Goal: Use online tool/utility: Utilize a website feature to perform a specific function

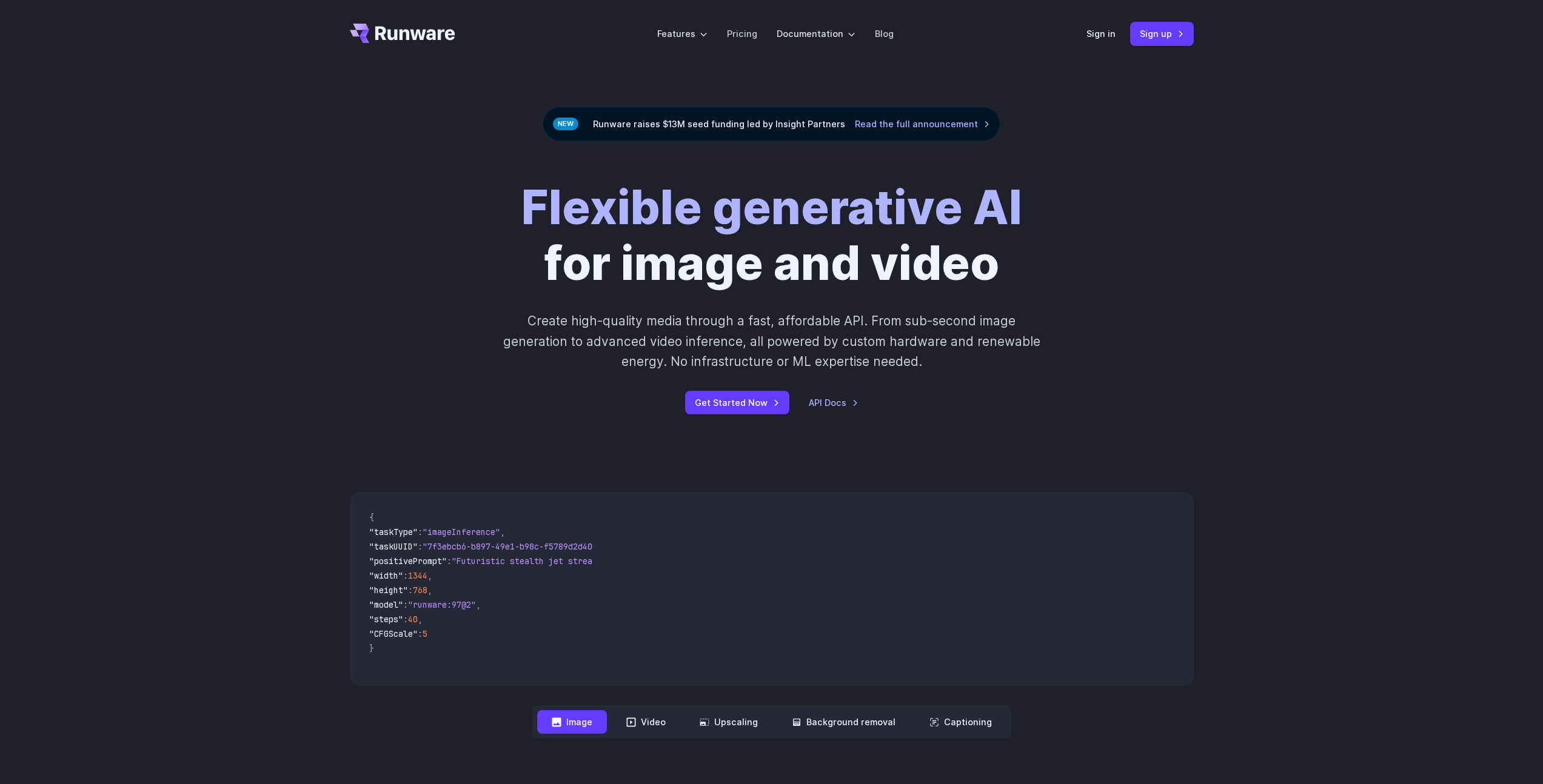
click at [1097, 41] on div "Sign in Sign up" at bounding box center [1140, 33] width 107 height 24
click at [1104, 36] on link "Sign in" at bounding box center [1101, 33] width 29 height 14
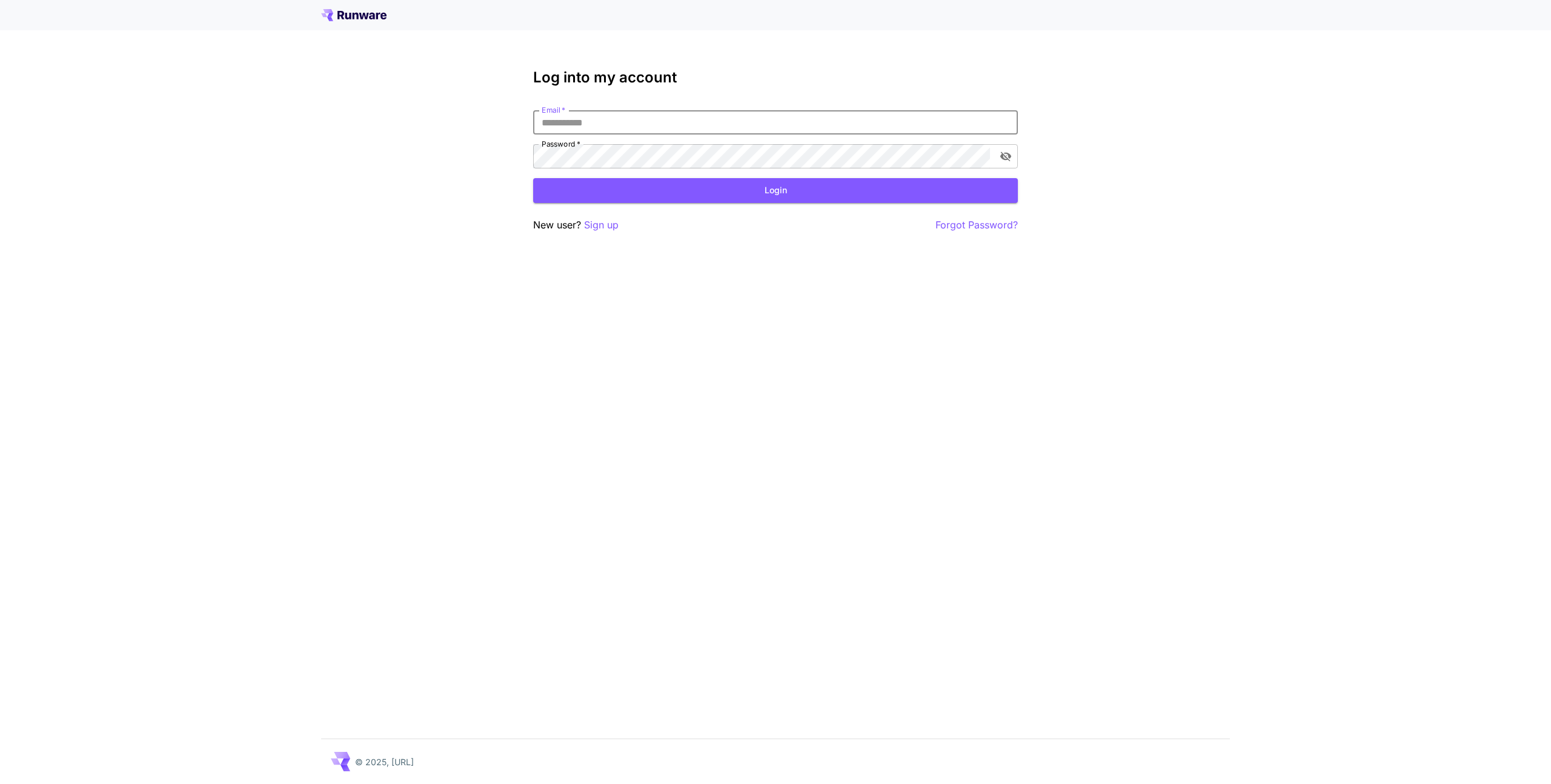
click at [0, 783] on com-1password-button at bounding box center [0, 784] width 0 height 0
click at [1170, 135] on div "Log into my account Email   * Email   * Password   * Password   * Login New use…" at bounding box center [775, 392] width 1551 height 784
click at [897, 128] on input "Email   *" at bounding box center [776, 123] width 485 height 25
click at [0, 783] on com-1password-button at bounding box center [0, 784] width 0 height 0
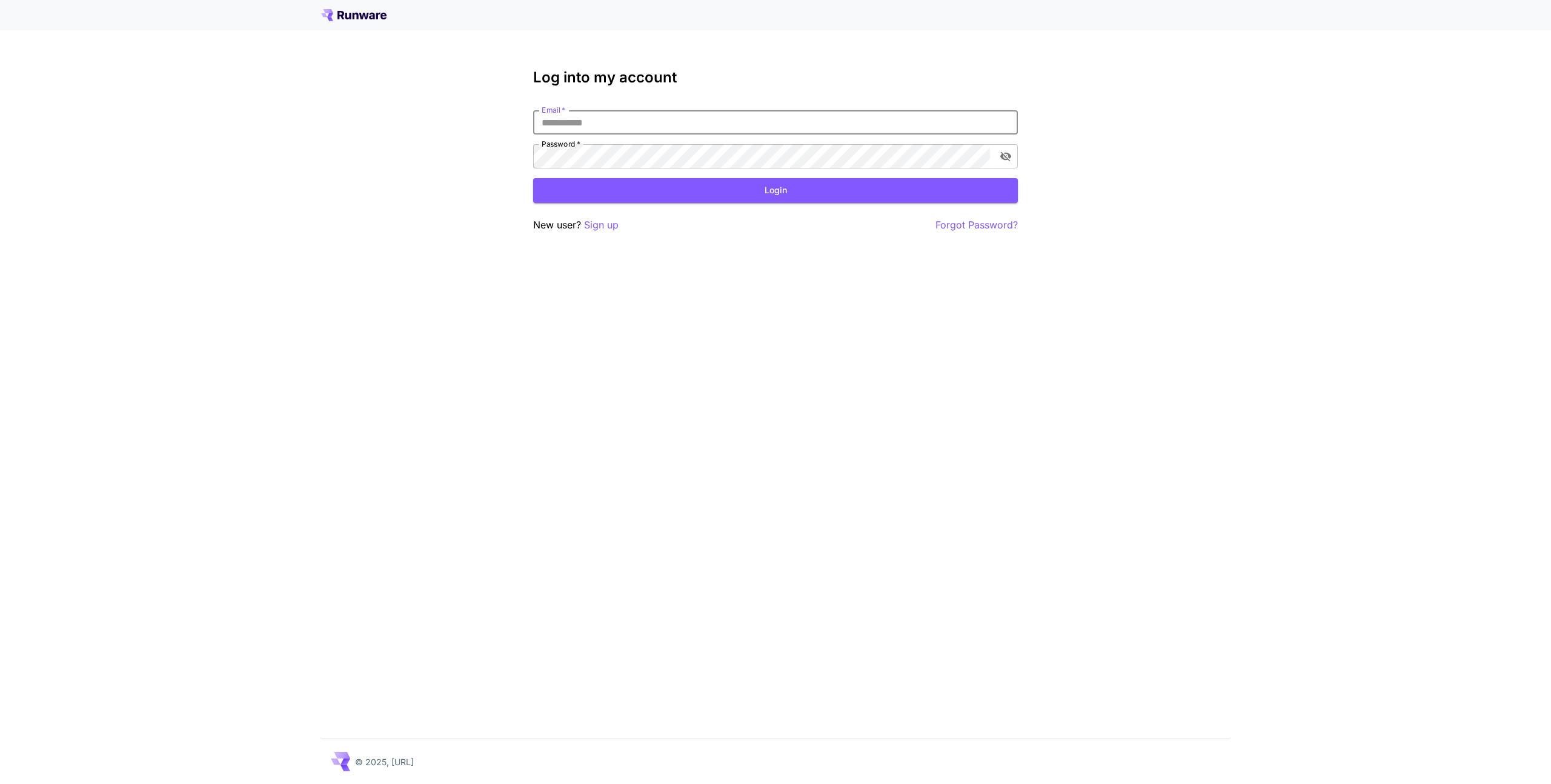
click at [0, 783] on com-1password-button at bounding box center [0, 784] width 0 height 0
type input "**********"
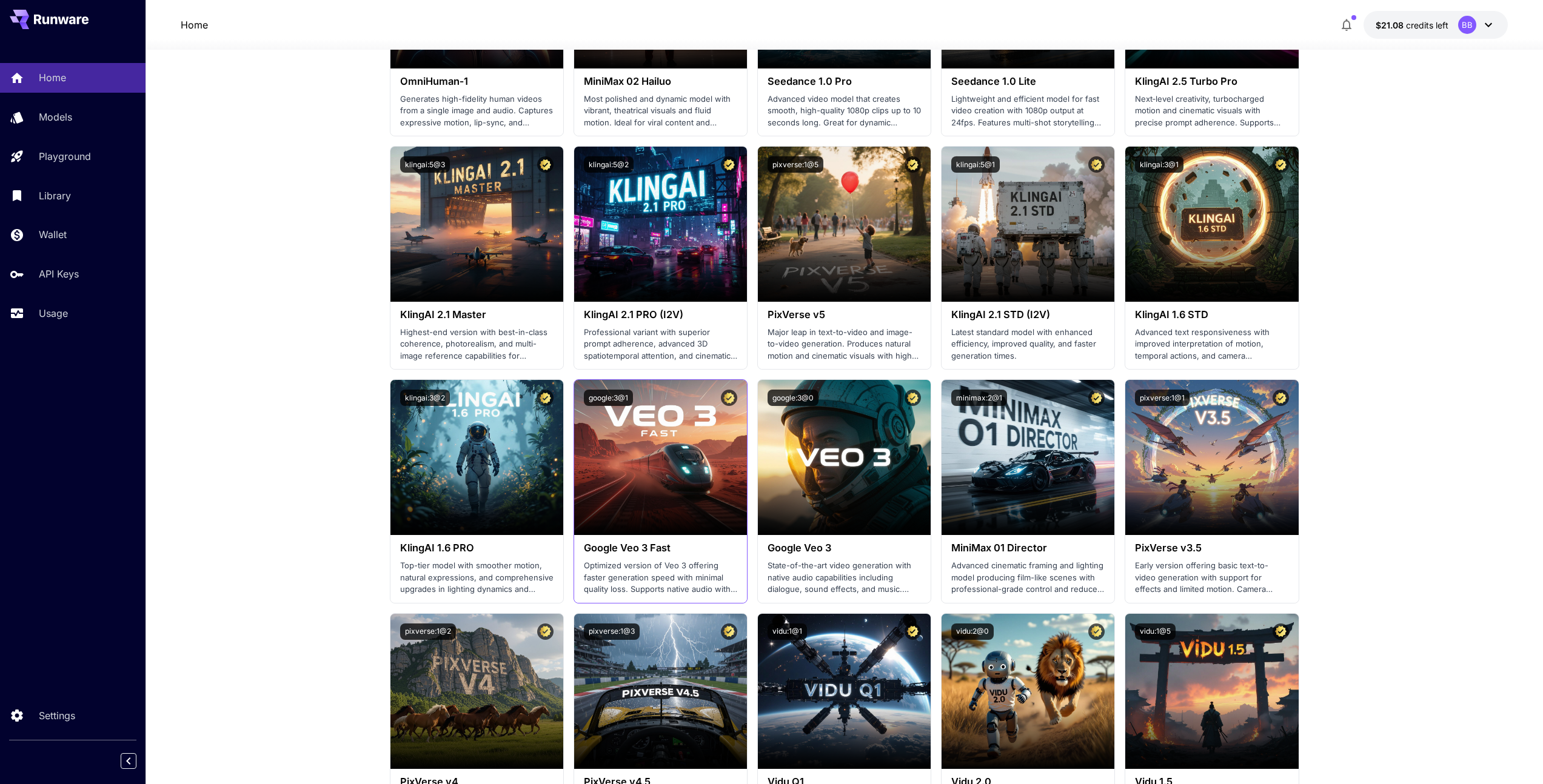
scroll to position [317, 0]
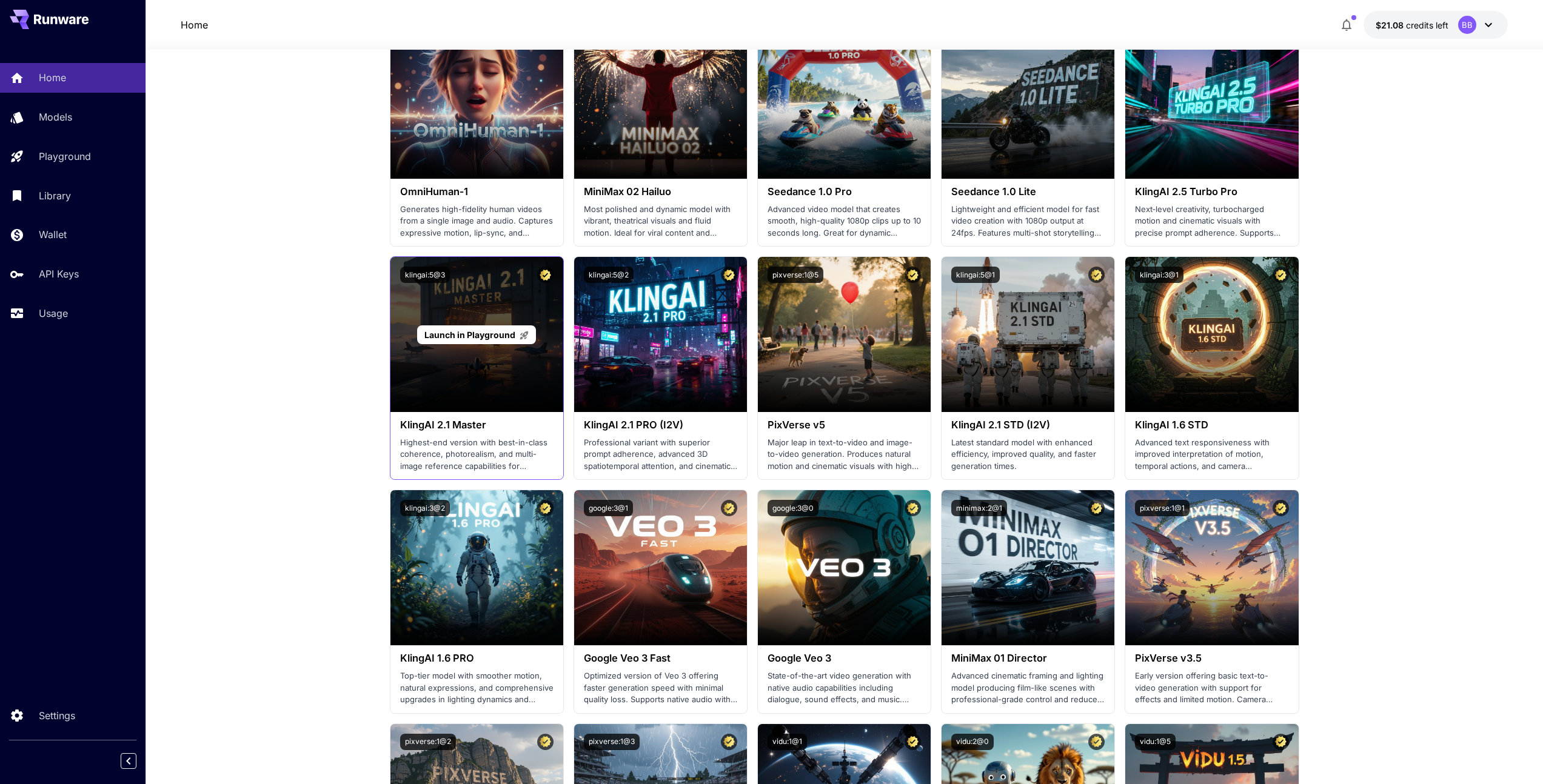
click at [426, 361] on div "Launch in Playground" at bounding box center [476, 334] width 172 height 155
click at [453, 338] on span "Launch in Playground" at bounding box center [470, 334] width 91 height 10
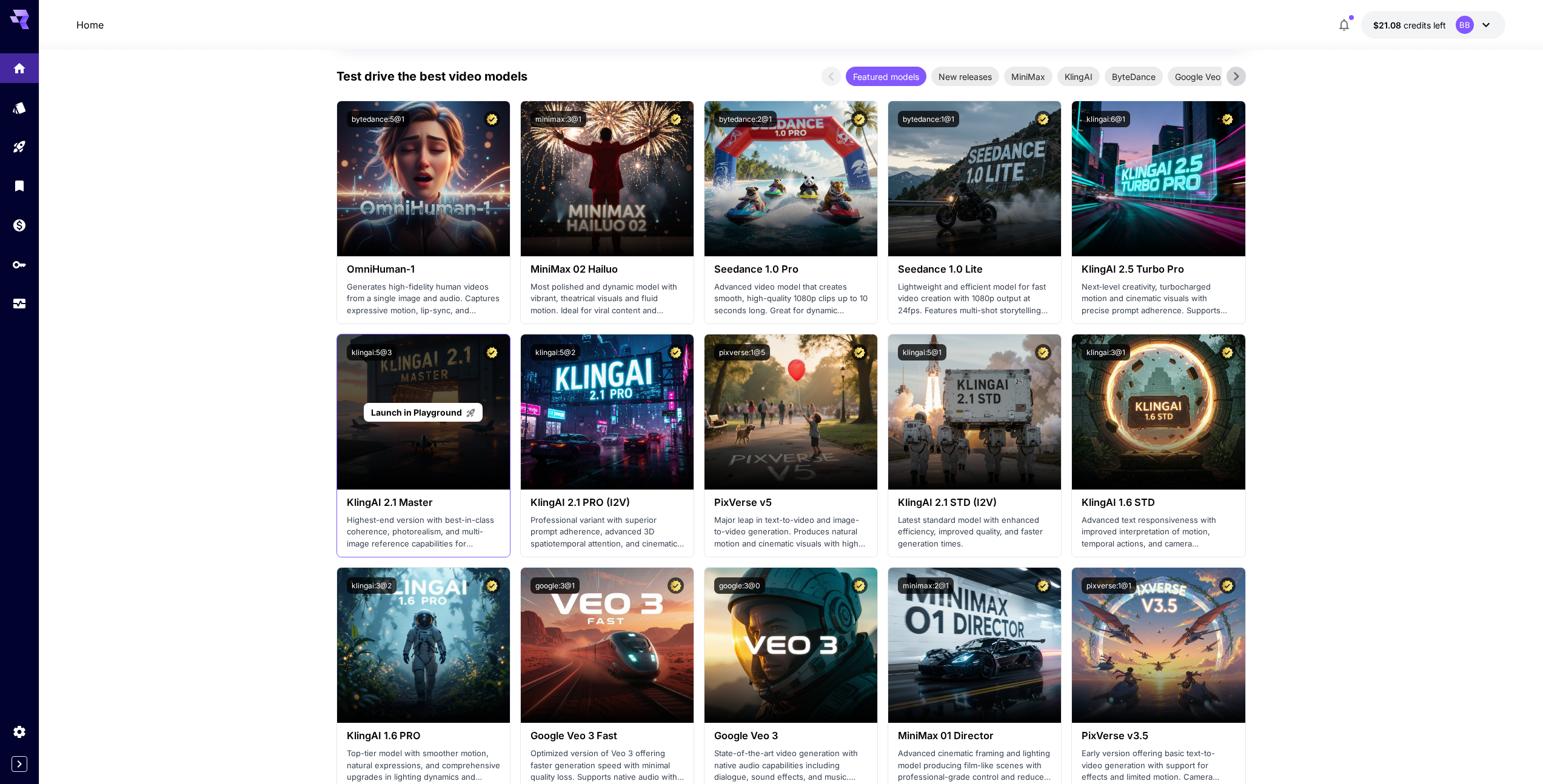
scroll to position [178, 0]
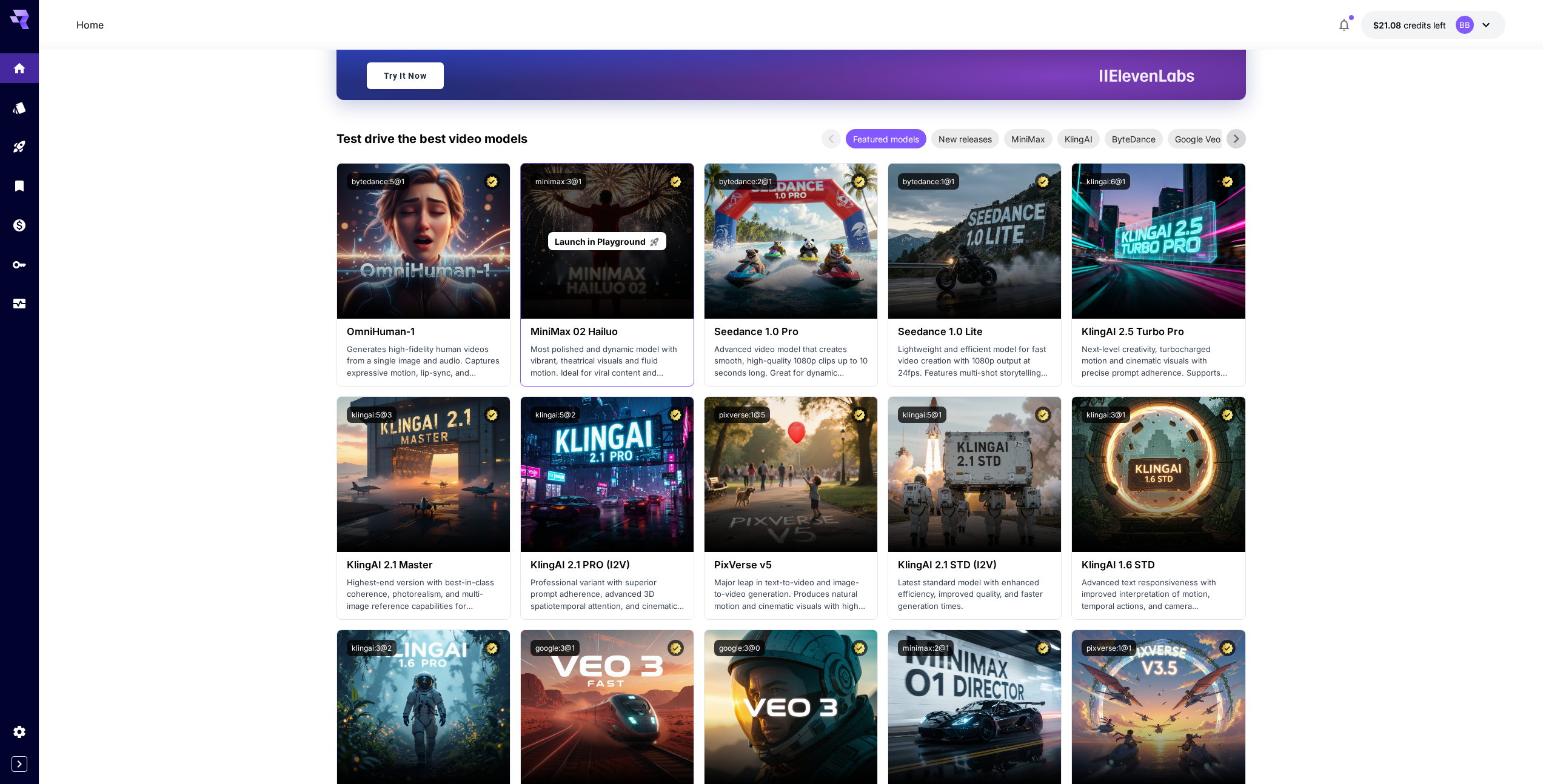
click at [615, 245] on span "Launch in Playground" at bounding box center [600, 241] width 91 height 10
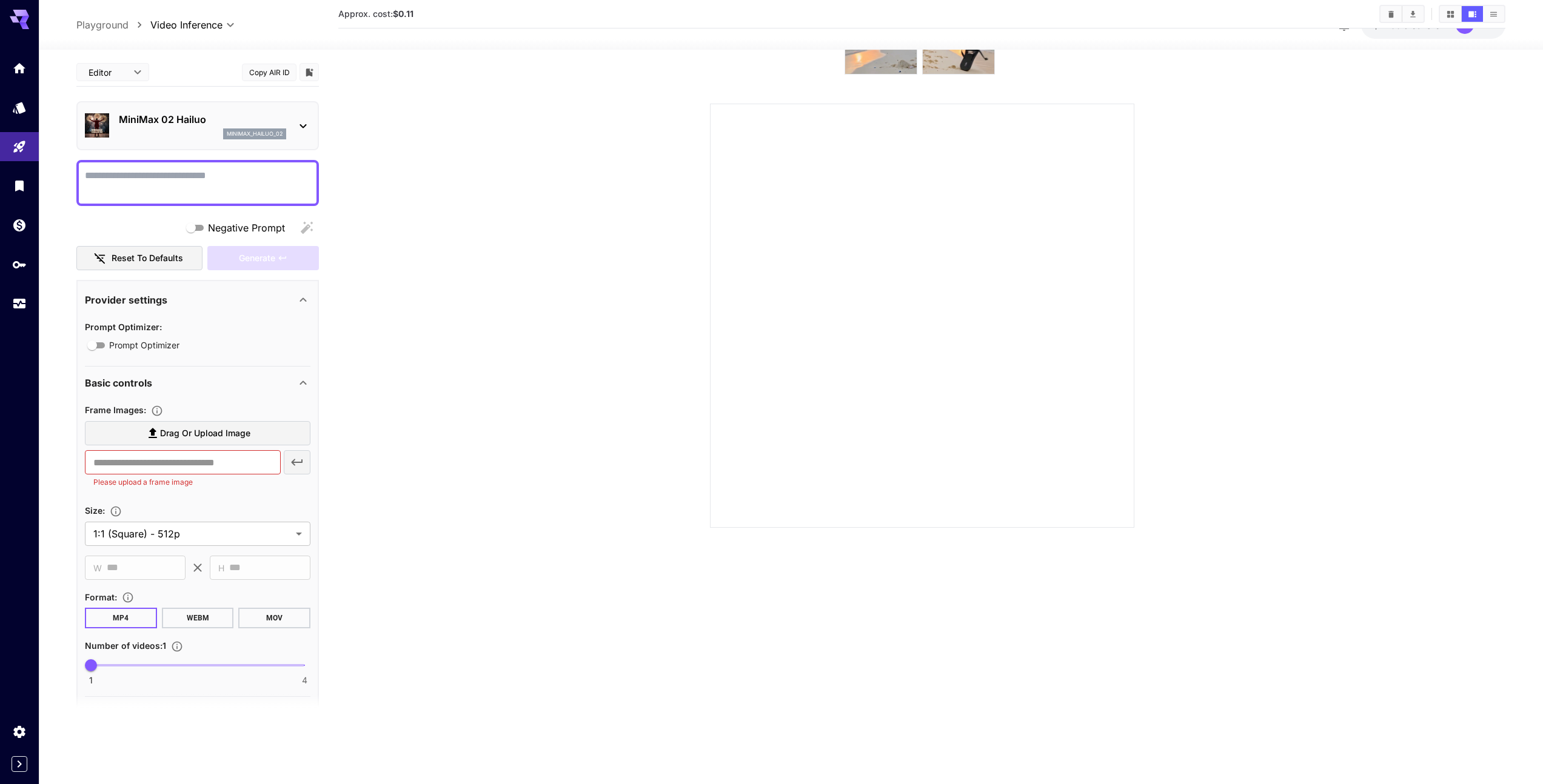
scroll to position [178, 0]
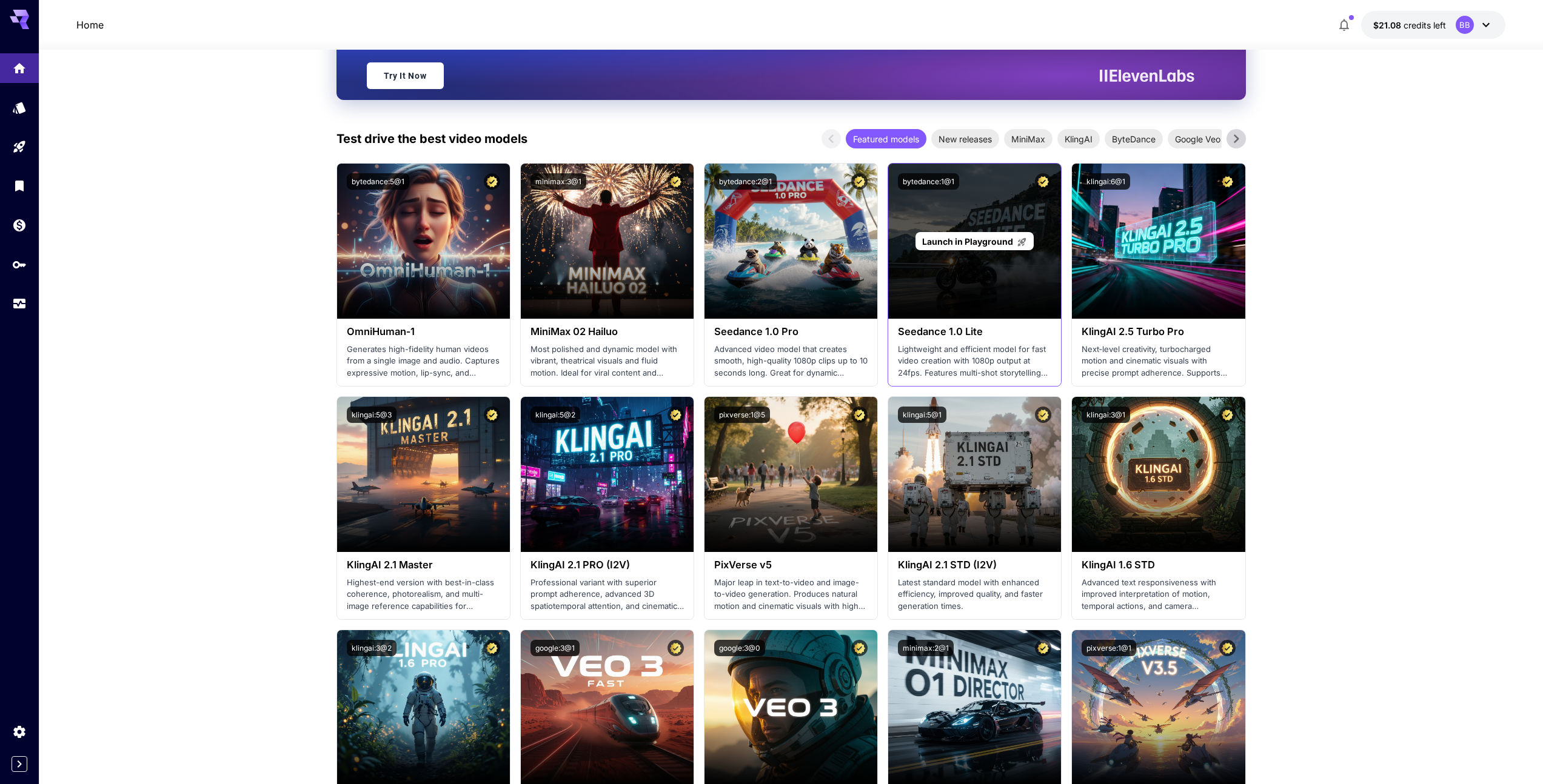
click at [976, 247] on p "Launch in Playground" at bounding box center [975, 241] width 105 height 13
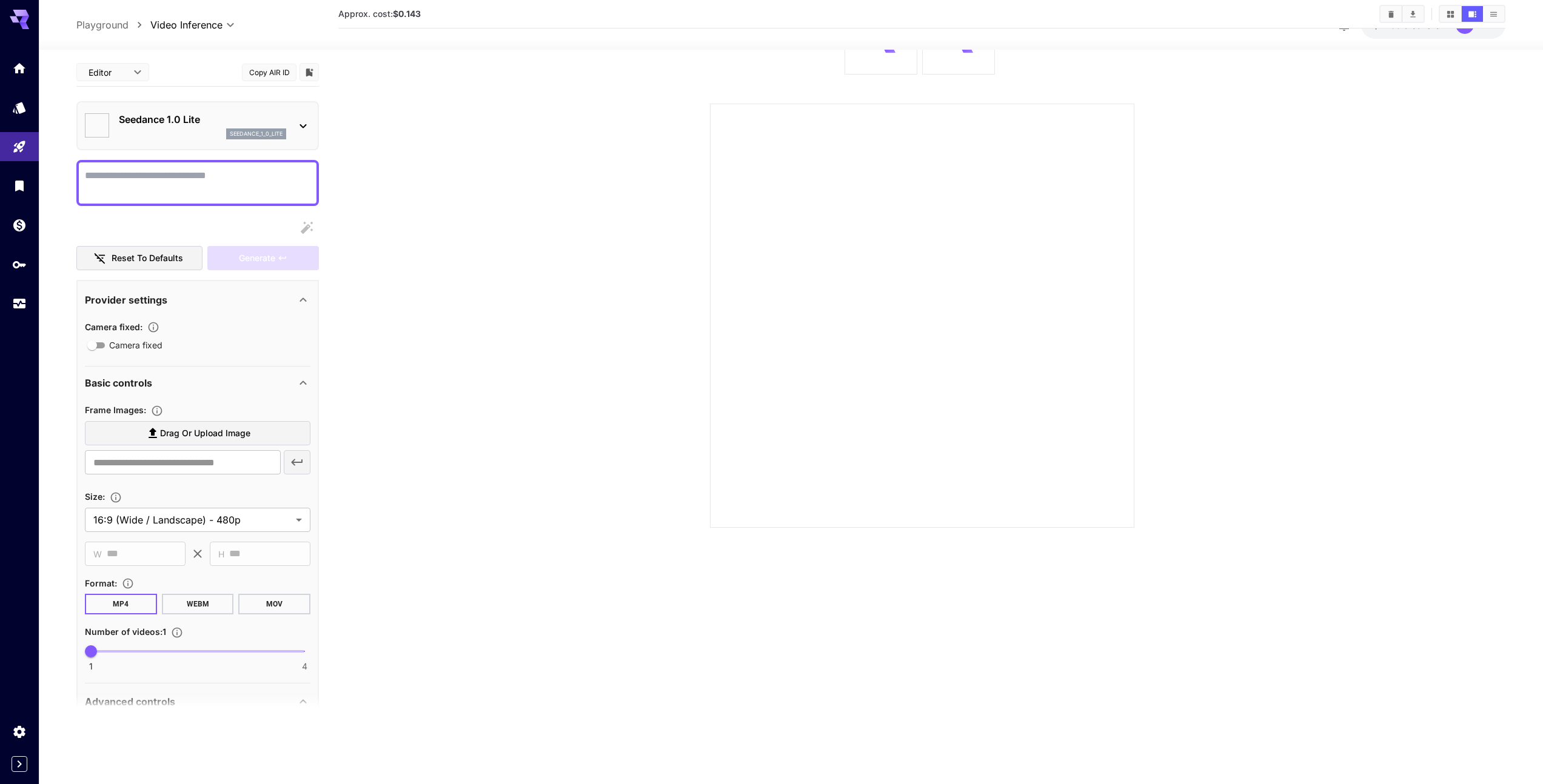
type input "*"
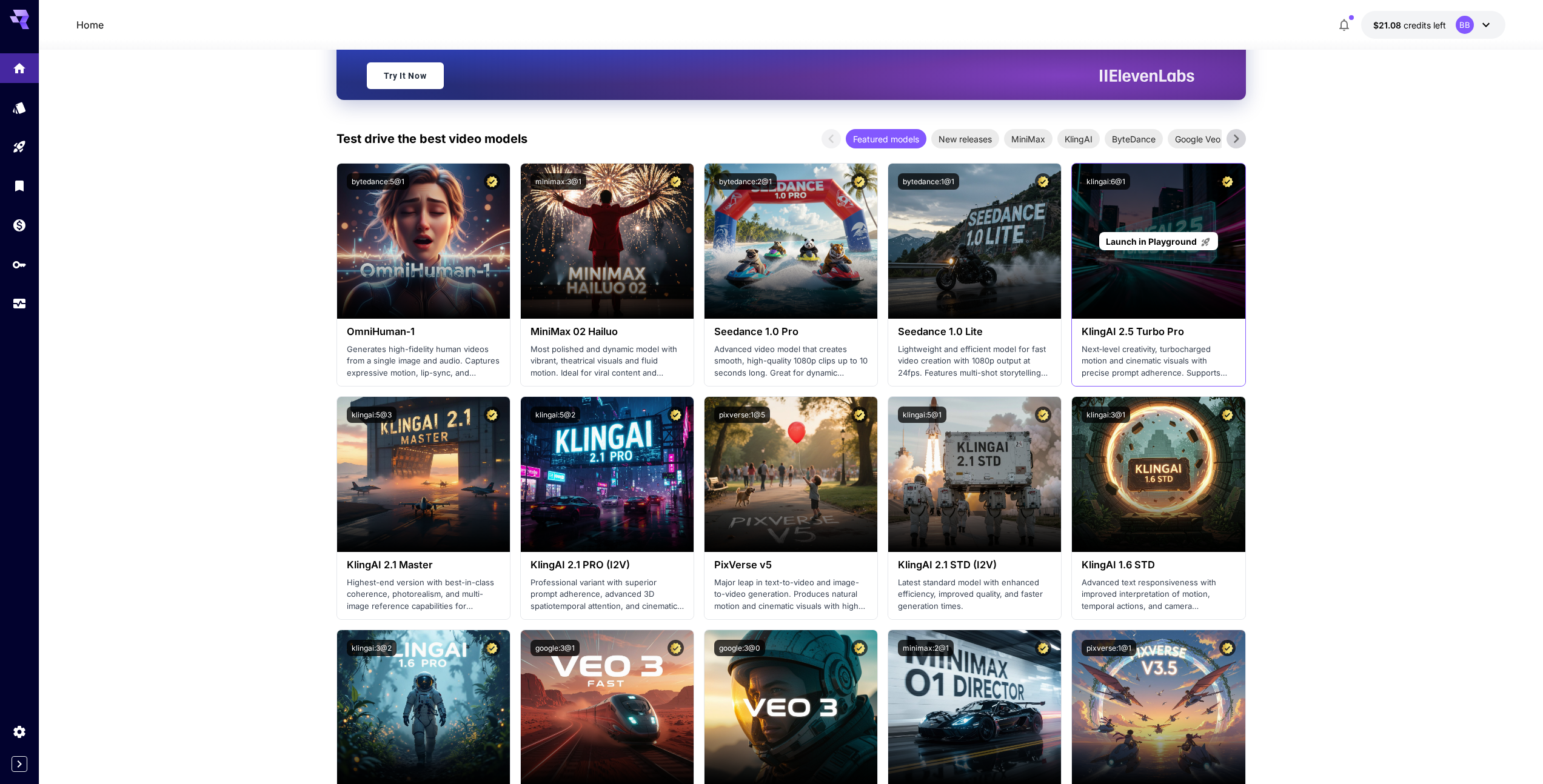
click at [1122, 237] on span "Launch in Playground" at bounding box center [1150, 241] width 91 height 10
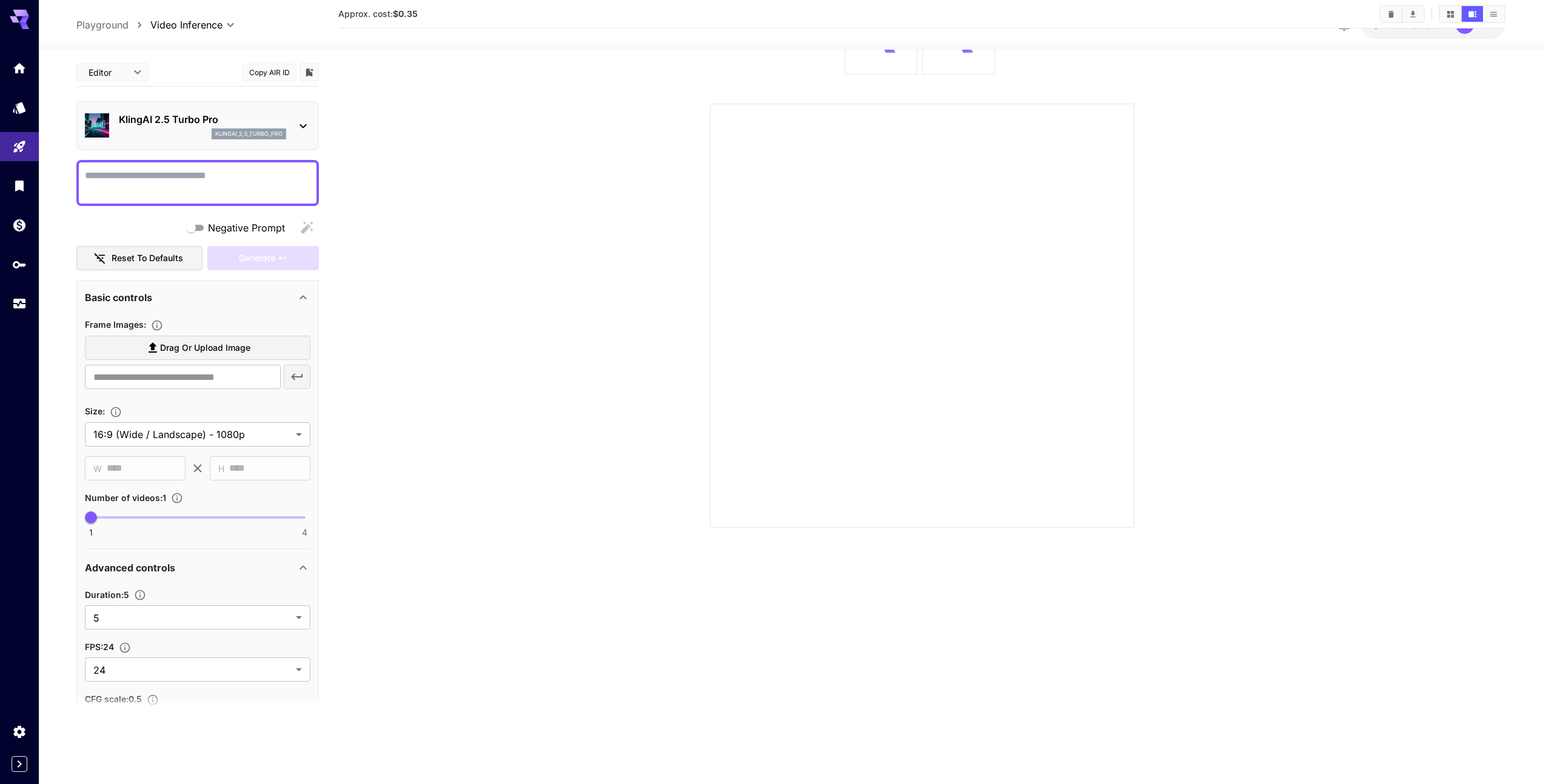
scroll to position [96, 0]
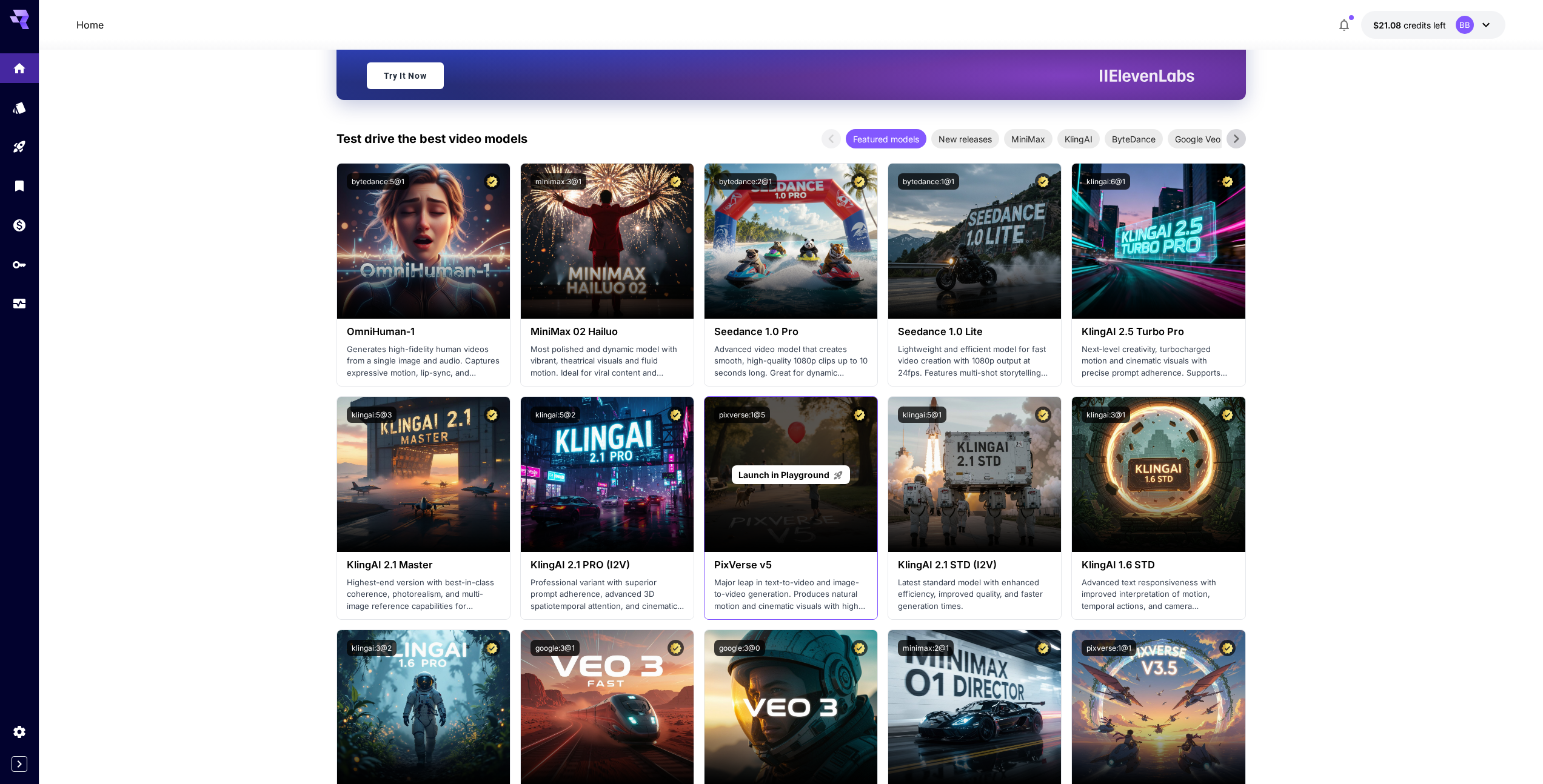
click at [772, 467] on div "Launch in Playground" at bounding box center [791, 475] width 118 height 19
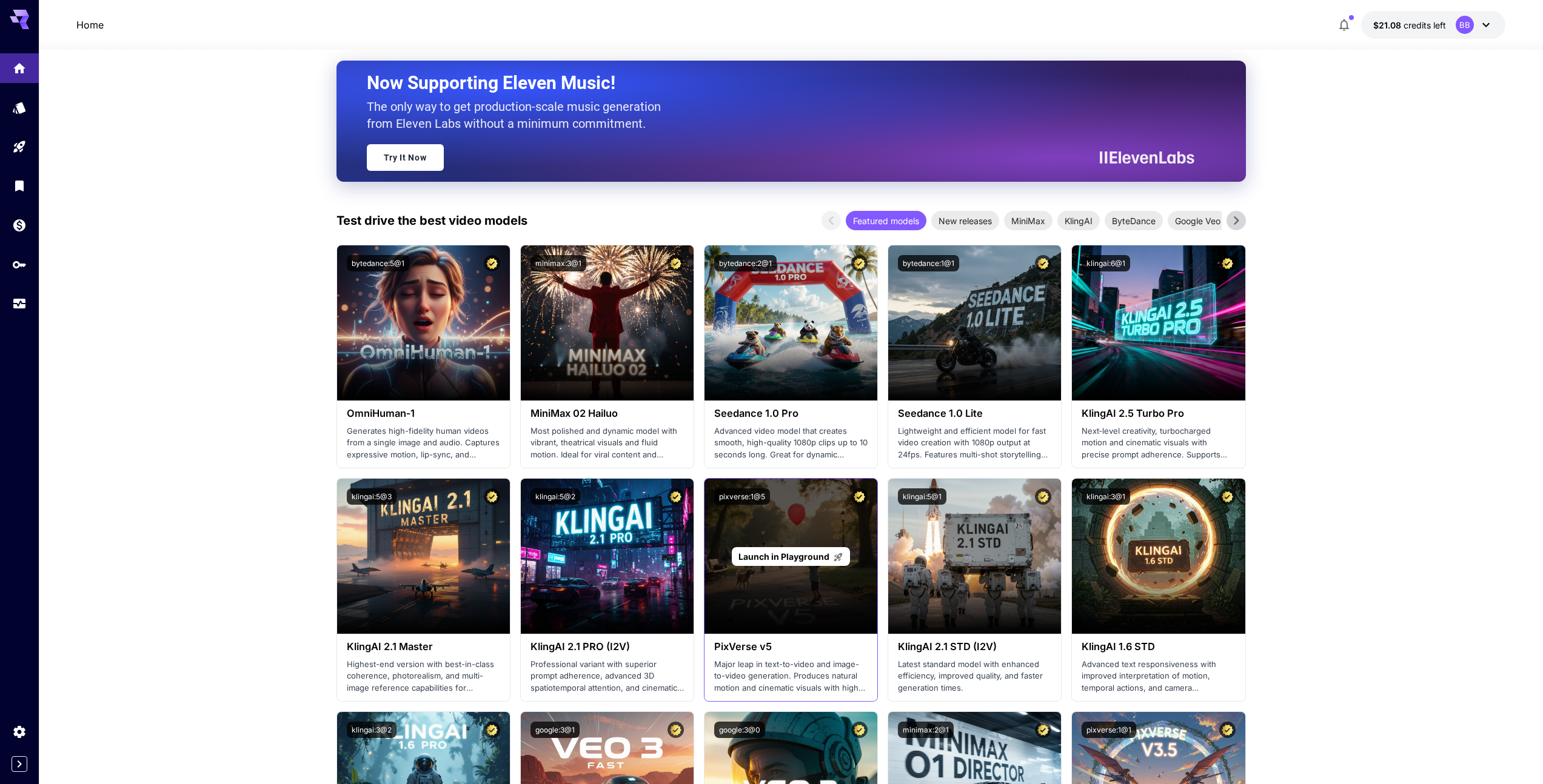
scroll to position [178, 0]
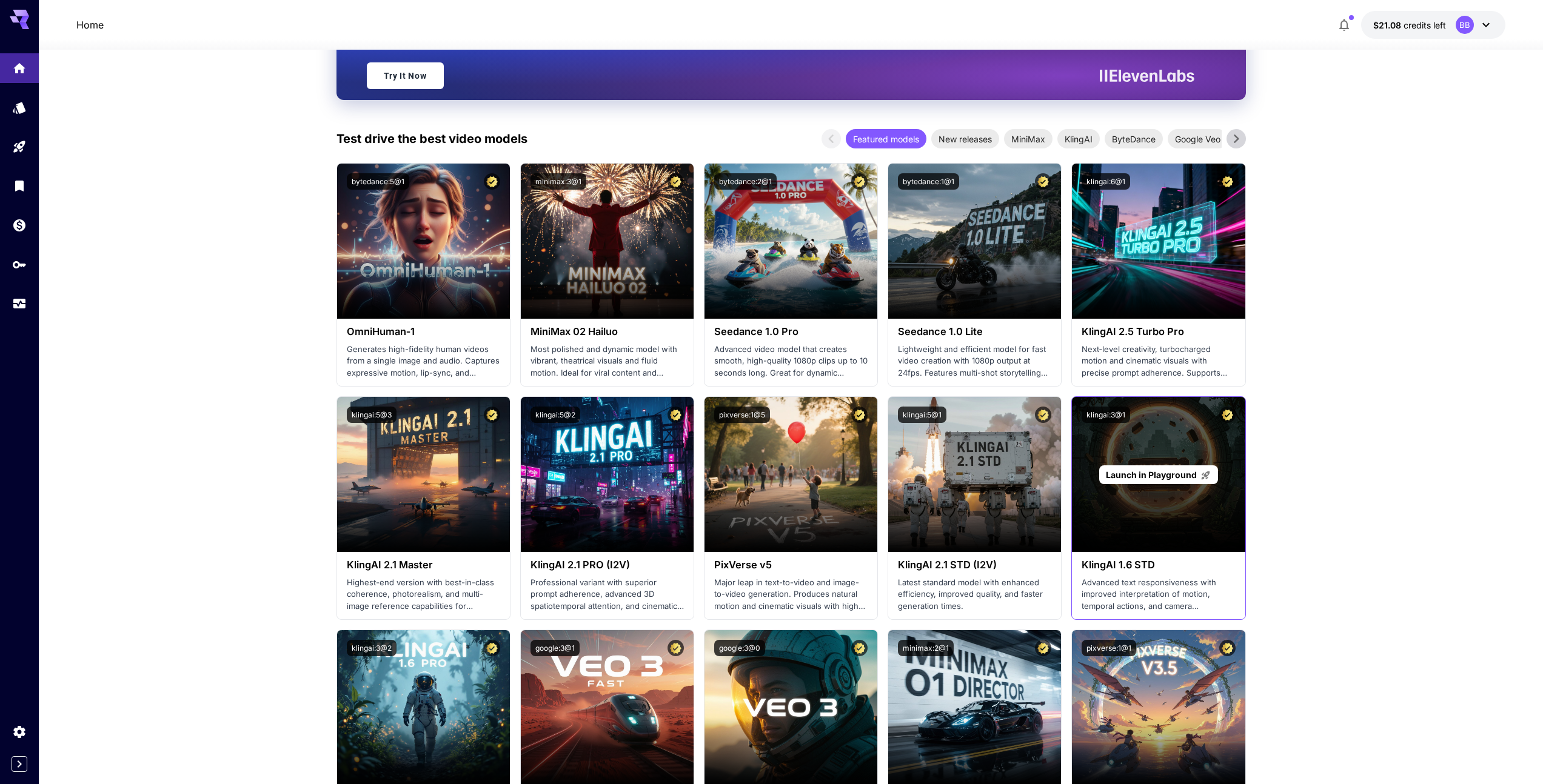
click at [1126, 471] on span "Launch in Playground" at bounding box center [1150, 474] width 91 height 10
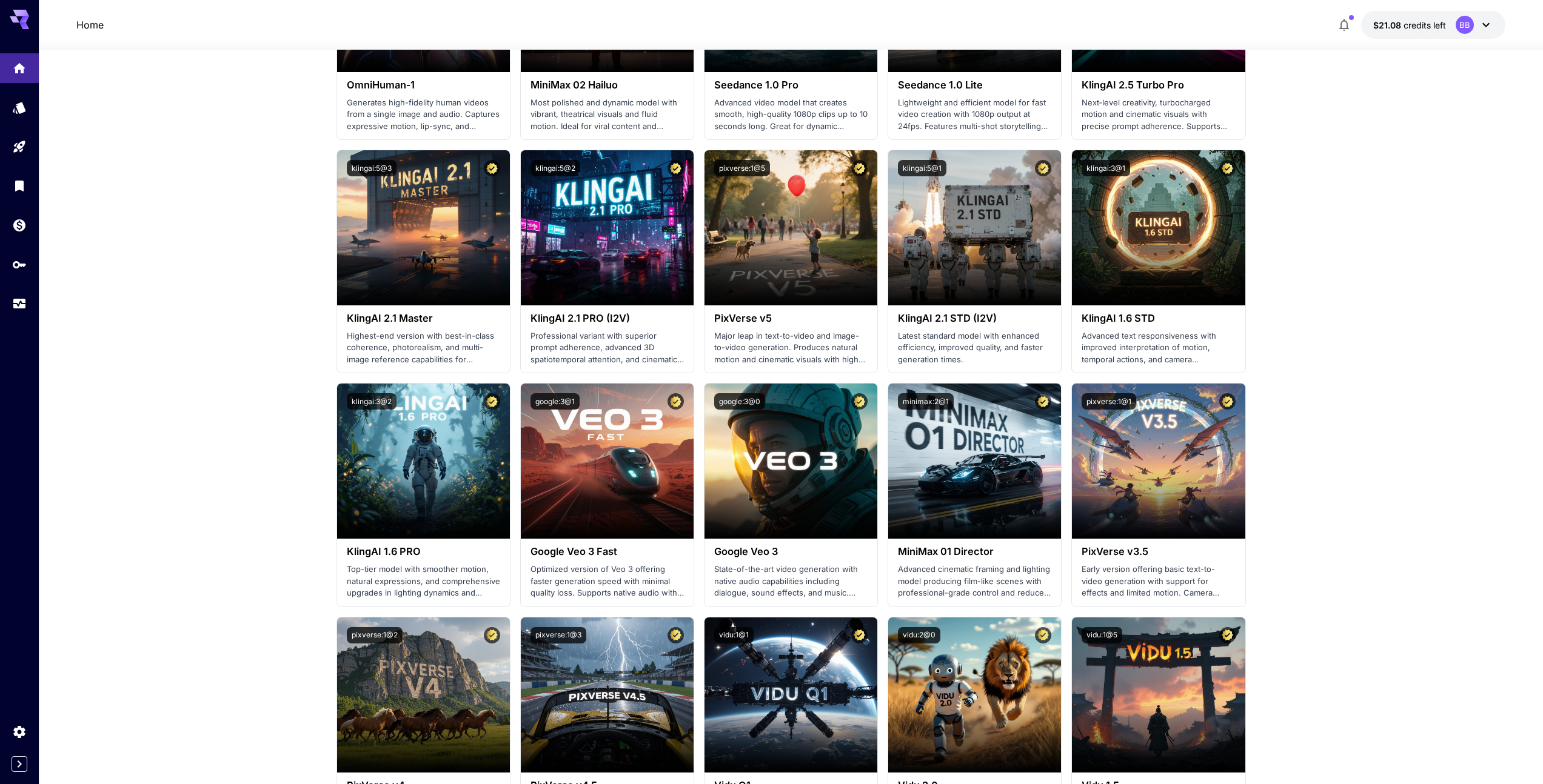
scroll to position [564, 0]
